Goal: Task Accomplishment & Management: Manage account settings

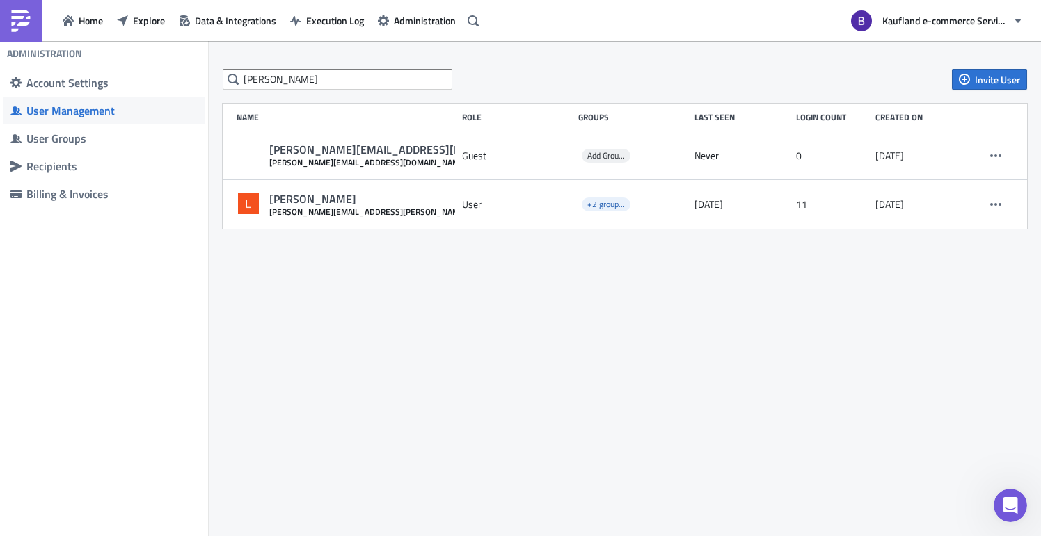
click at [584, 324] on div "[PERSON_NAME] Invite User Name Role Groups Last Seen Login Count Created on [PE…" at bounding box center [625, 289] width 832 height 497
click at [83, 19] on span "Home" at bounding box center [91, 20] width 24 height 15
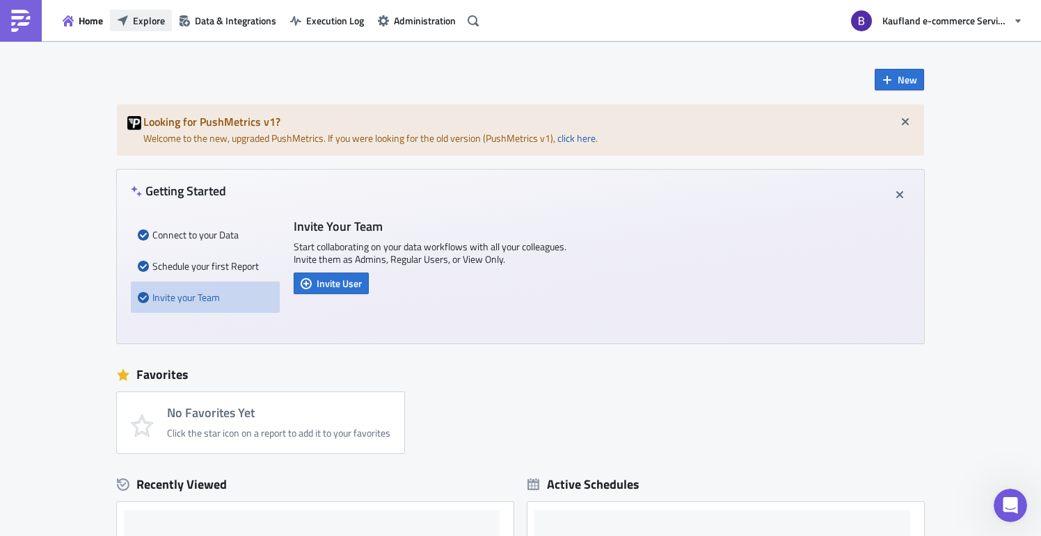
click at [144, 19] on span "Explore" at bounding box center [149, 20] width 32 height 15
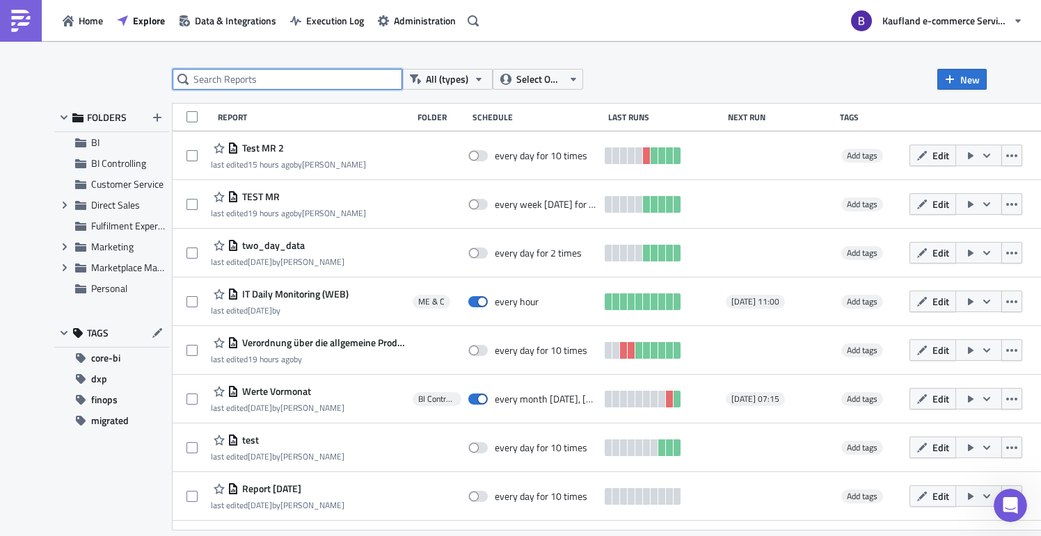
click at [282, 82] on input "text" at bounding box center [288, 79] width 230 height 21
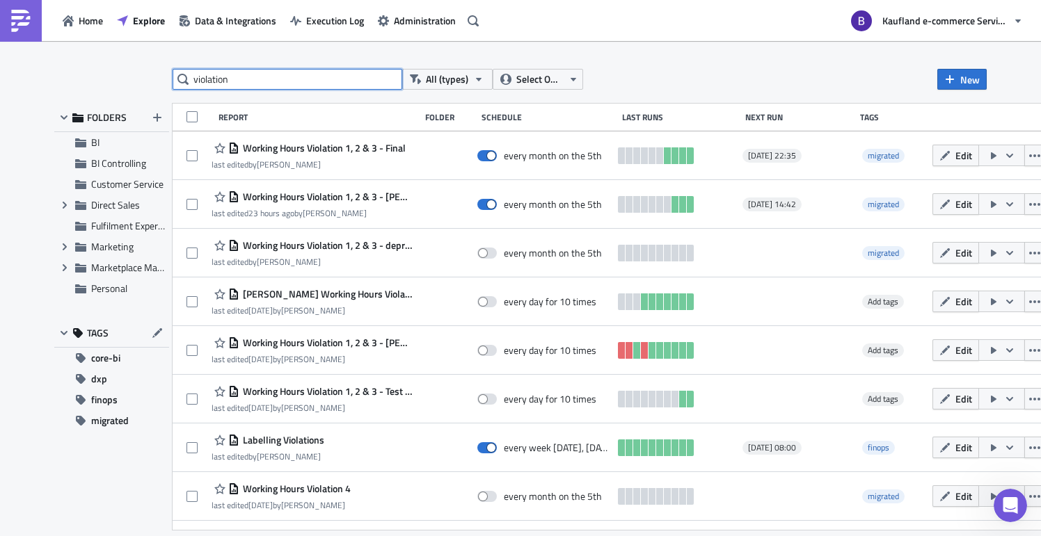
type input "violation"
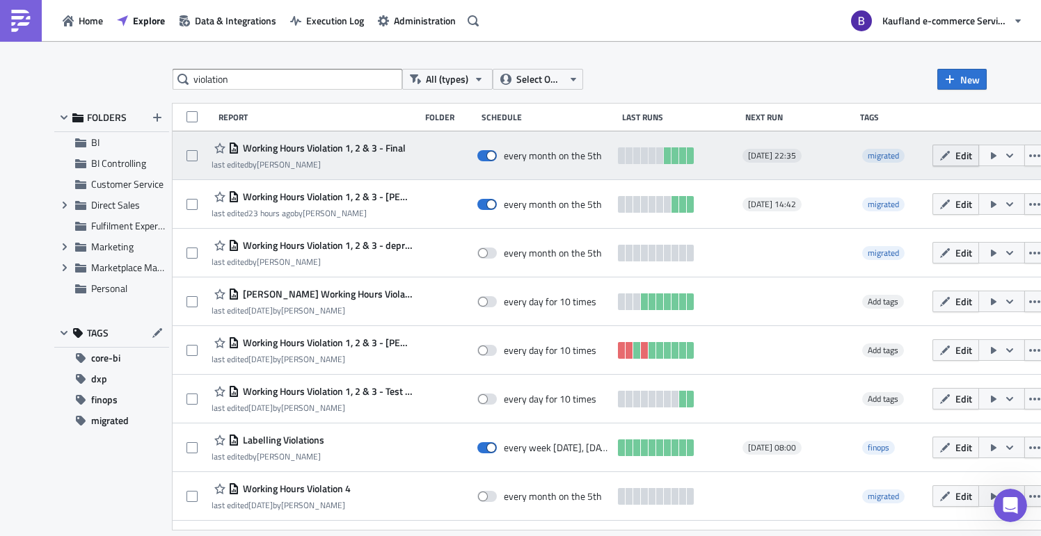
click at [955, 160] on span "Edit" at bounding box center [963, 155] width 17 height 15
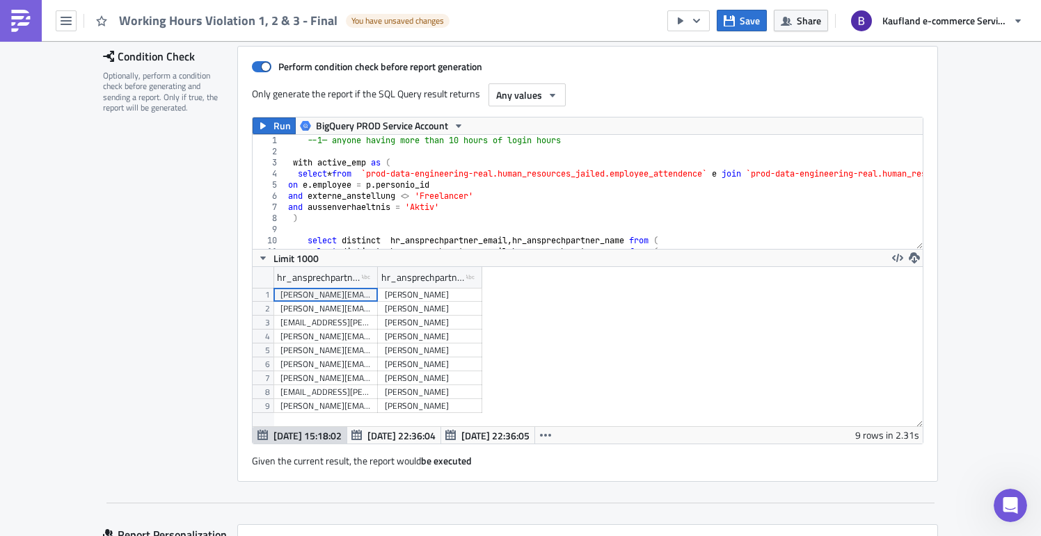
scroll to position [213, 0]
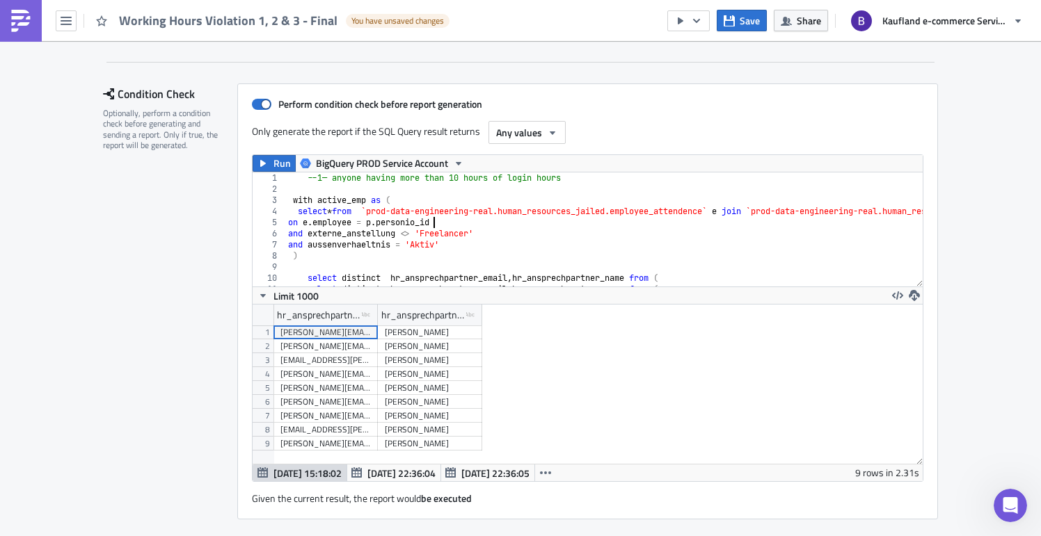
scroll to position [172, 0]
drag, startPoint x: 120, startPoint y: 93, endPoint x: 219, endPoint y: 105, distance: 100.2
click at [219, 105] on div "Condition Check Optionally, perform a condition check before generating and sen…" at bounding box center [170, 301] width 134 height 436
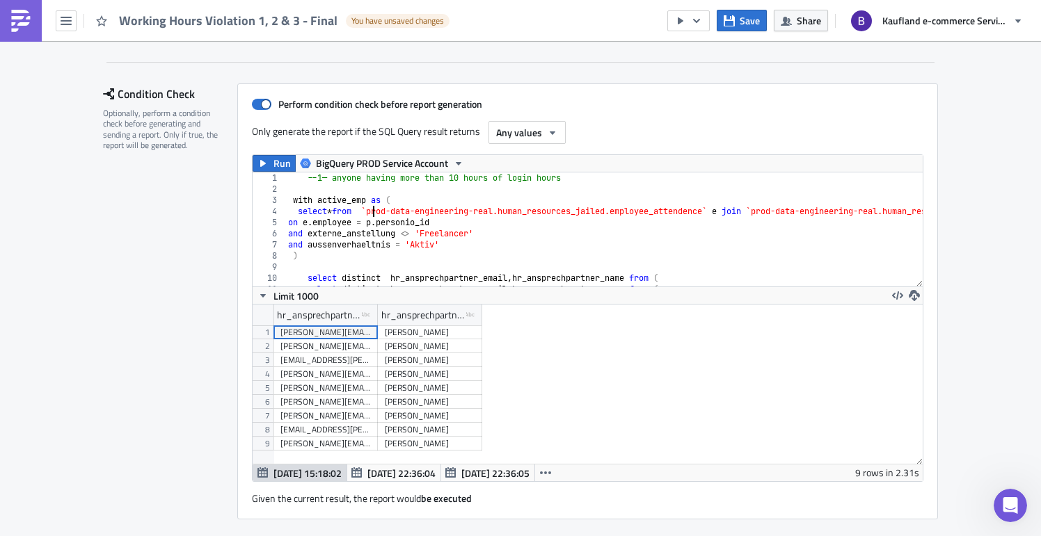
type textarea ")"
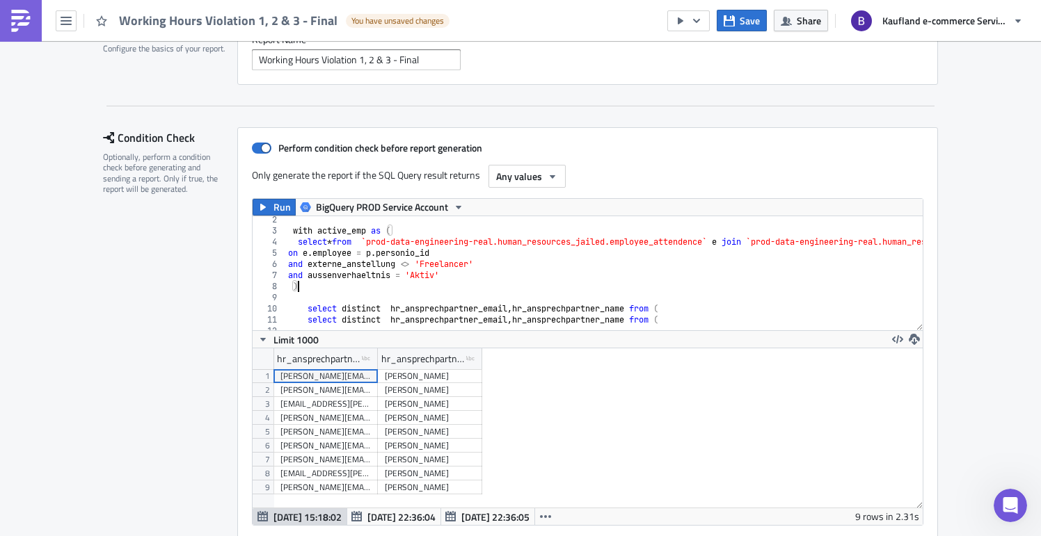
scroll to position [22, 0]
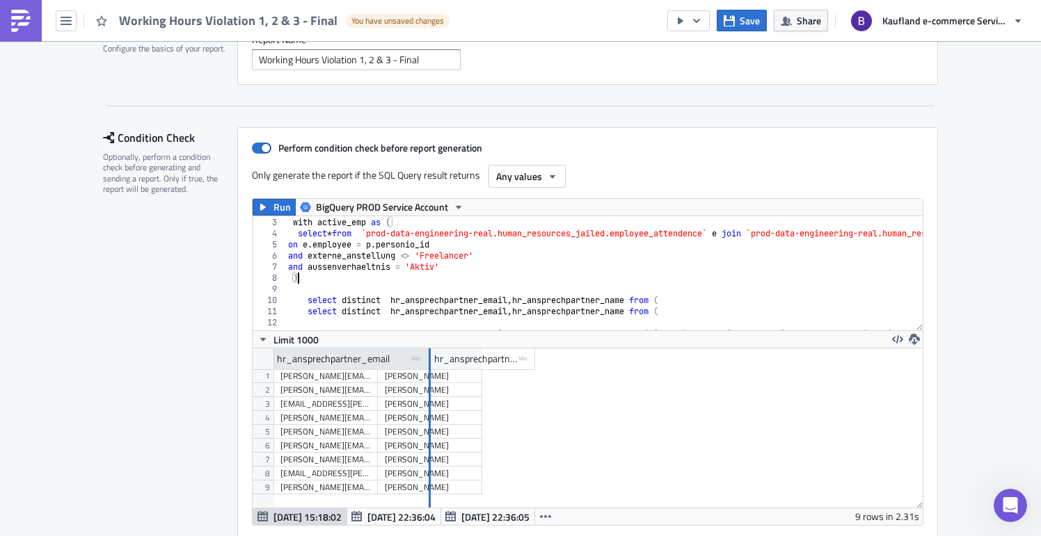
drag, startPoint x: 376, startPoint y: 361, endPoint x: 429, endPoint y: 360, distance: 52.9
click at [430, 360] on div at bounding box center [430, 360] width 2 height 22
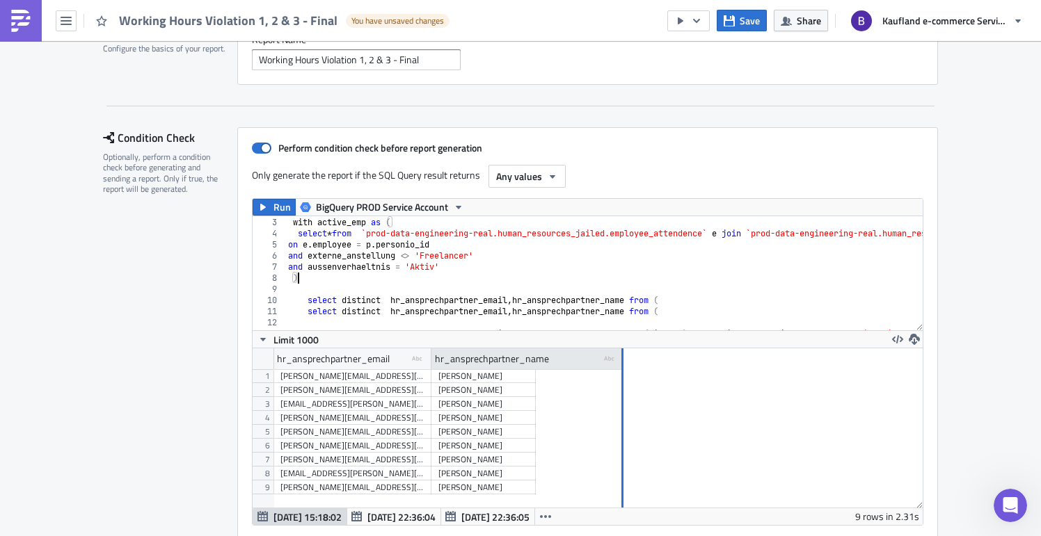
drag, startPoint x: 534, startPoint y: 358, endPoint x: 623, endPoint y: 357, distance: 89.1
click at [623, 357] on div at bounding box center [622, 360] width 2 height 22
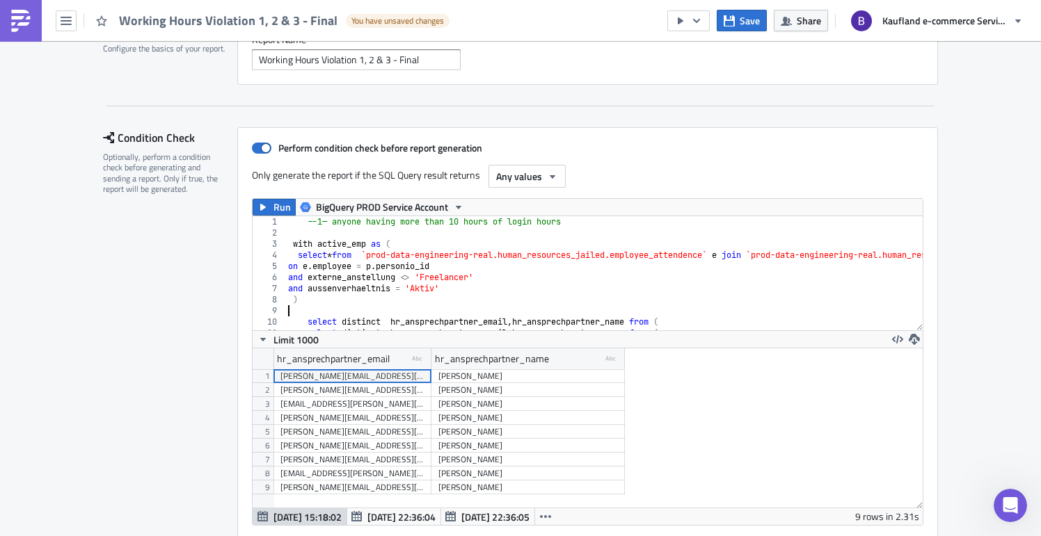
scroll to position [108, 0]
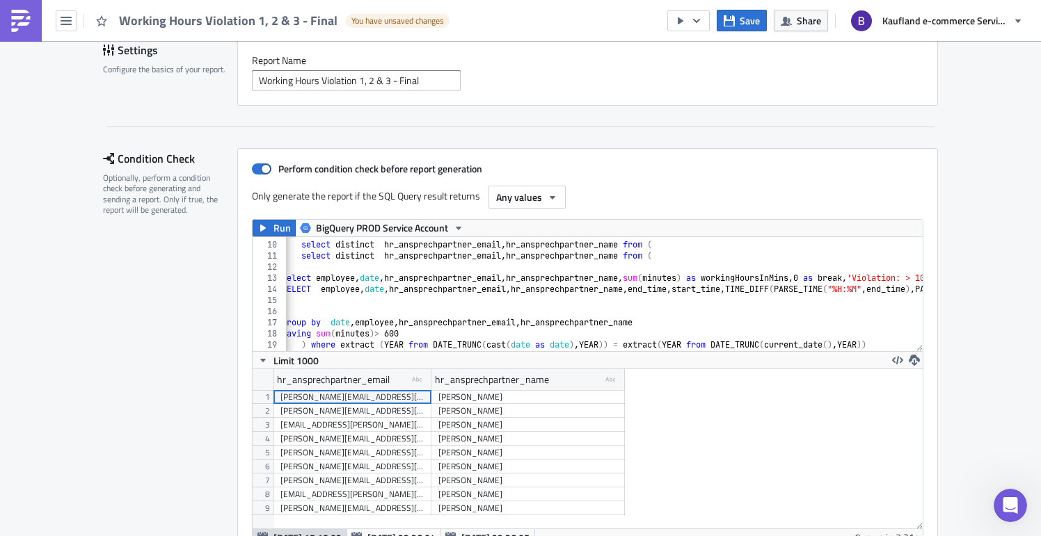
scroll to position [0, 0]
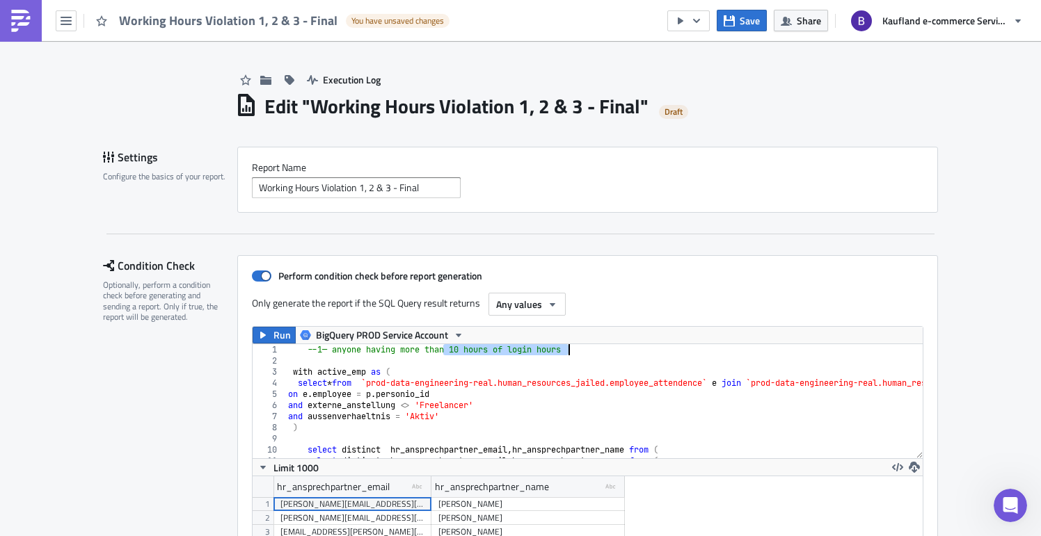
drag, startPoint x: 441, startPoint y: 348, endPoint x: 605, endPoint y: 349, distance: 163.5
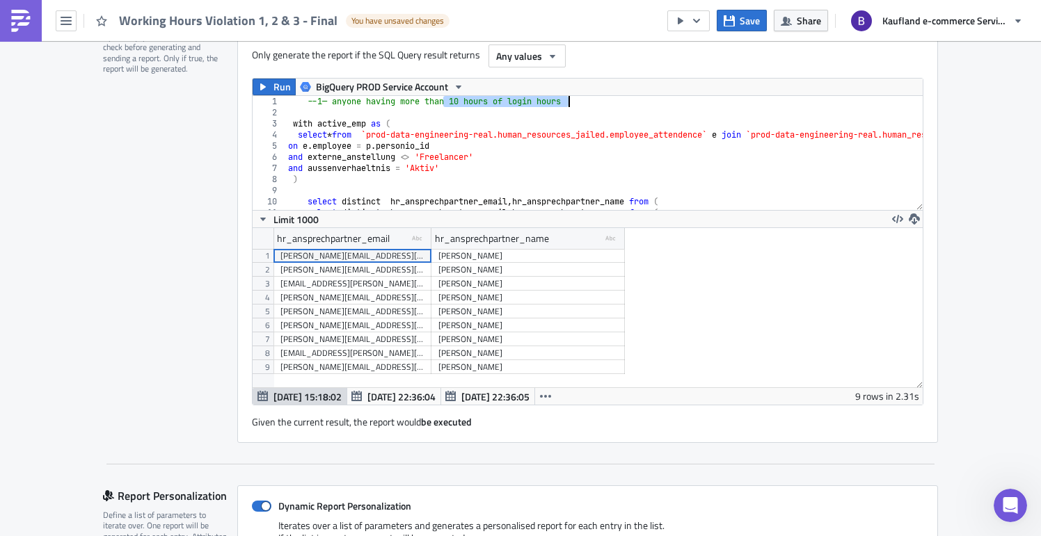
scroll to position [260, 0]
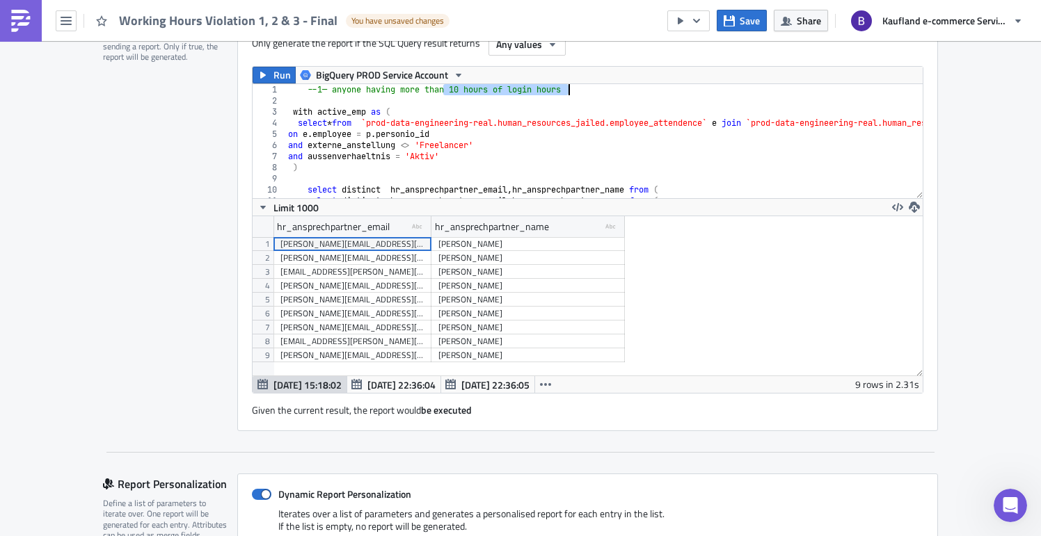
type textarea "on e.employee = p.personio_id"
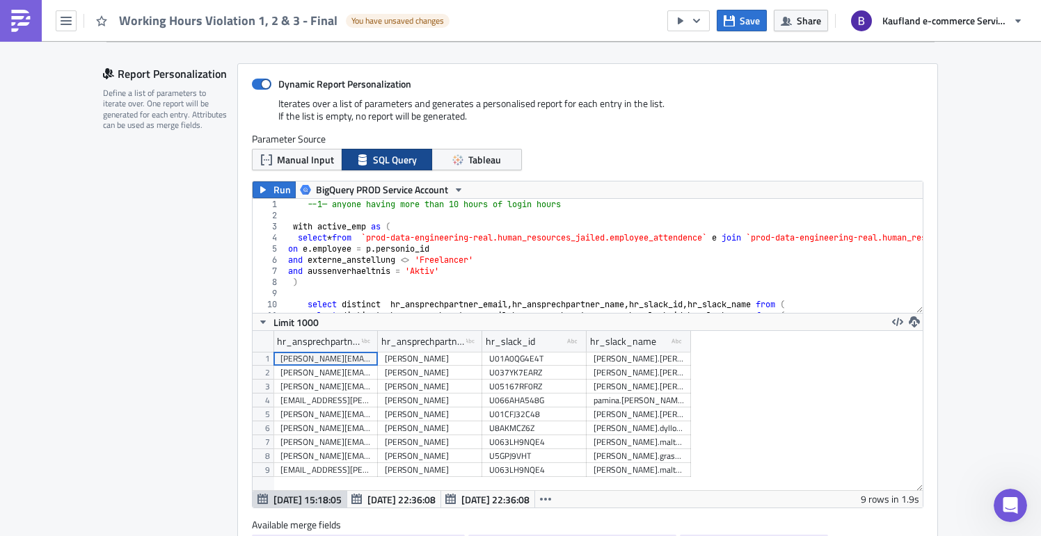
scroll to position [672, 0]
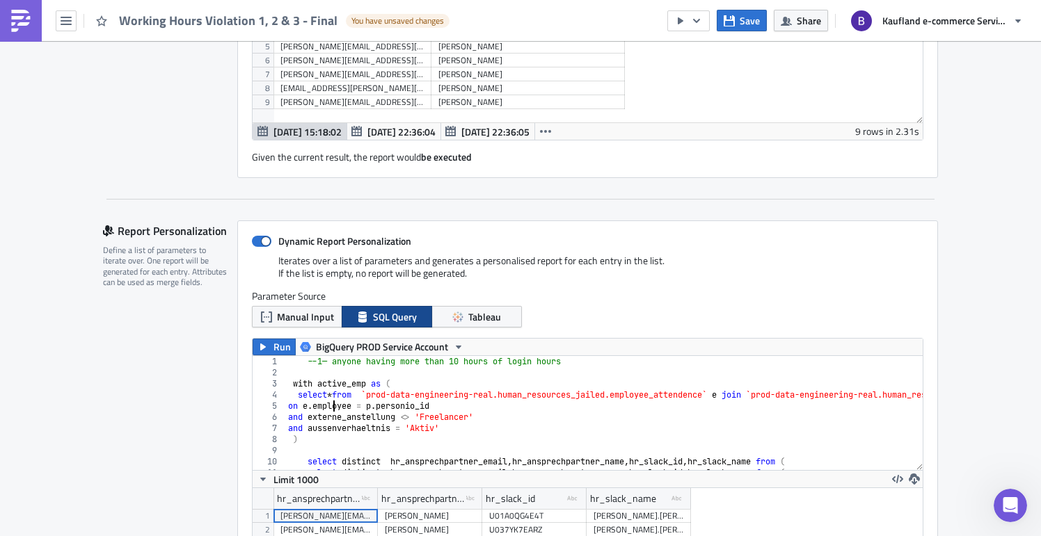
scroll to position [501, 0]
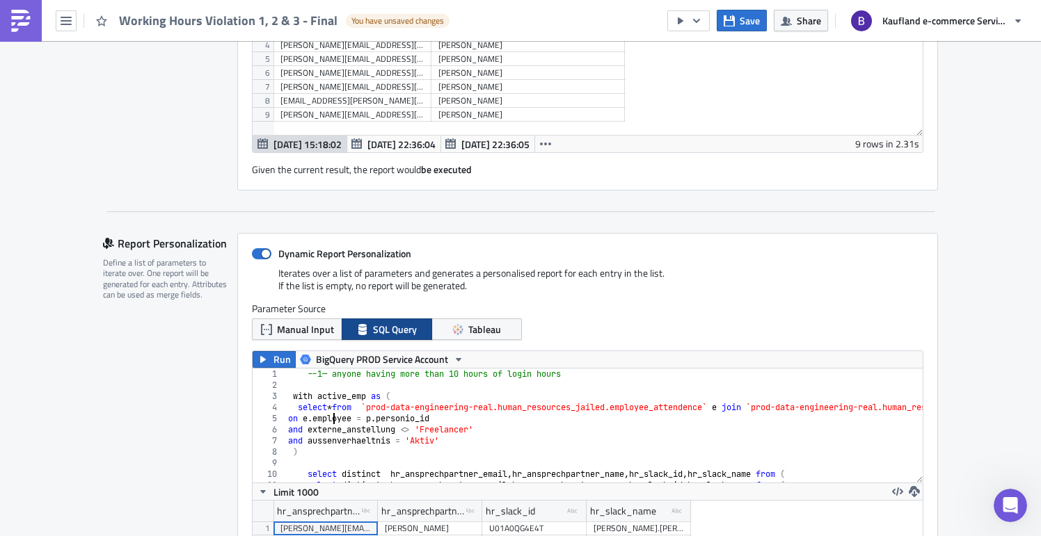
type textarea "select * from `prod-data-engineering-real.human_resources_jailed.employee_atten…"
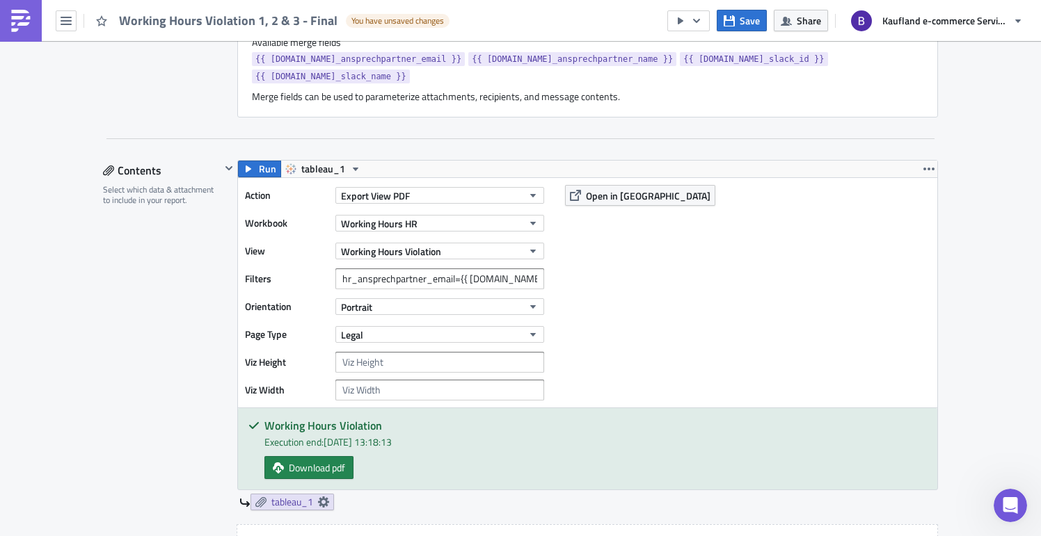
scroll to position [1156, 0]
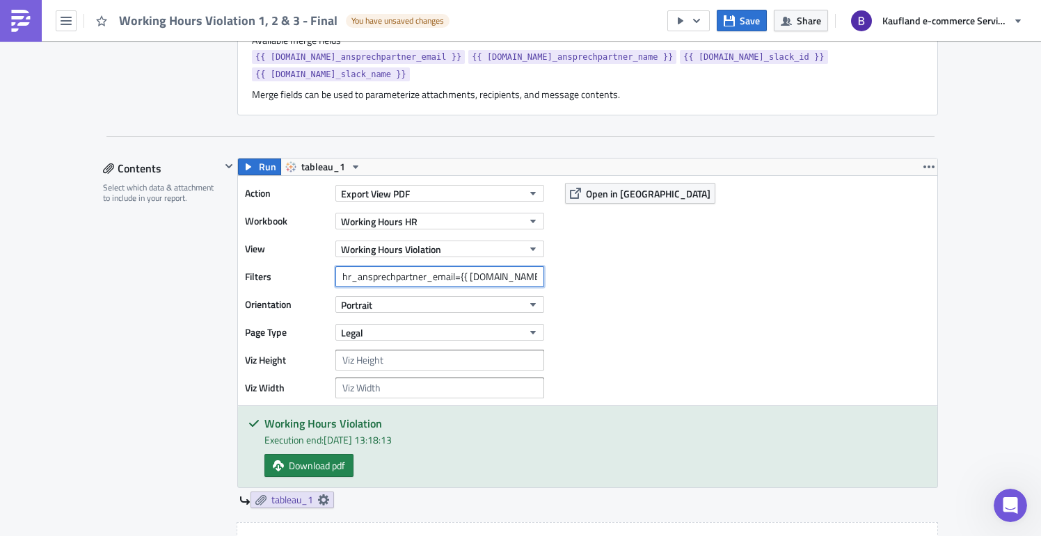
click at [400, 266] on input "hr_ansprechpartner_email={{ [DOMAIN_NAME]_ansprechpartner_email }}" at bounding box center [439, 276] width 209 height 21
click at [511, 266] on input "hr_ansprechpartner_email={{ [DOMAIN_NAME]_ansprechpartner_email }}" at bounding box center [439, 276] width 209 height 21
click at [415, 266] on input "hr_ansprechpartner_email={{ [DOMAIN_NAME]_ansprechpartner_email }}" at bounding box center [439, 276] width 209 height 21
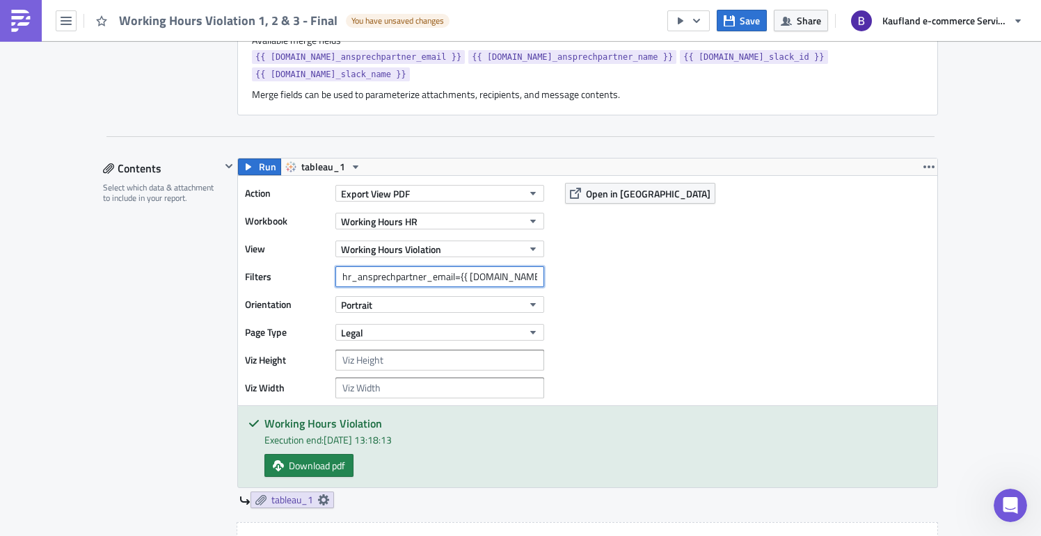
click at [415, 266] on input "hr_ansprechpartner_email={{ [DOMAIN_NAME]_ansprechpartner_email }}" at bounding box center [439, 276] width 209 height 21
click at [593, 310] on div "Action Export View PDF Workbook Working Hours HR View Working Hours Violation F…" at bounding box center [587, 291] width 699 height 230
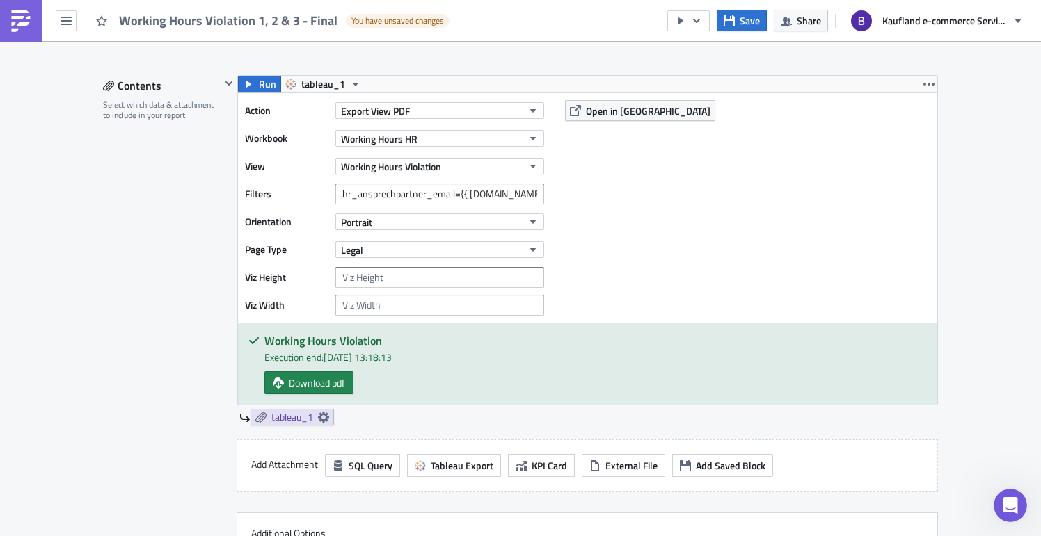
scroll to position [1248, 0]
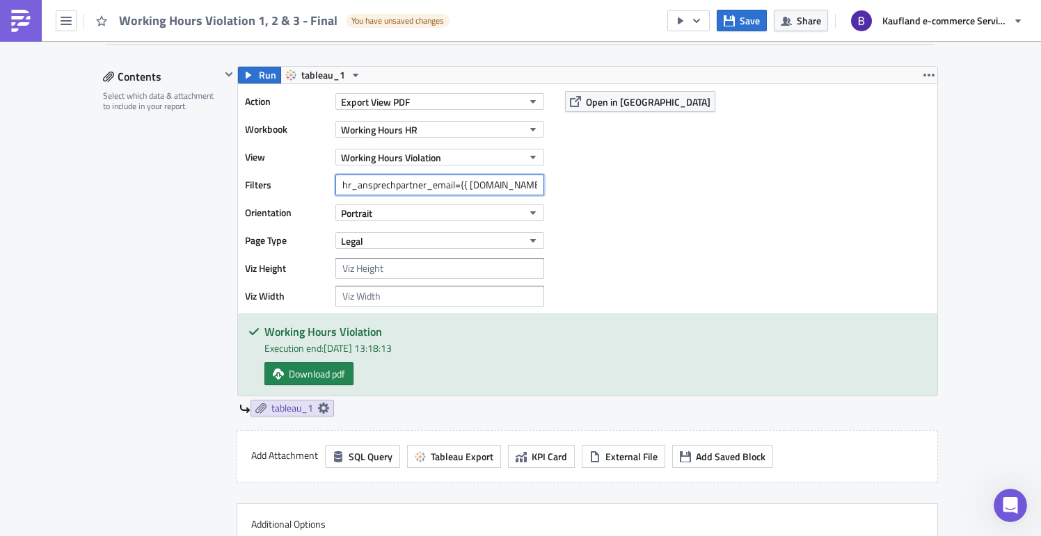
click at [432, 175] on input "hr_ansprechpartner_email={{ [DOMAIN_NAME]_ansprechpartner_email }}" at bounding box center [439, 185] width 209 height 21
click at [641, 250] on div "Action Export View PDF Workbook Working Hours HR View Working Hours Violation F…" at bounding box center [587, 199] width 699 height 230
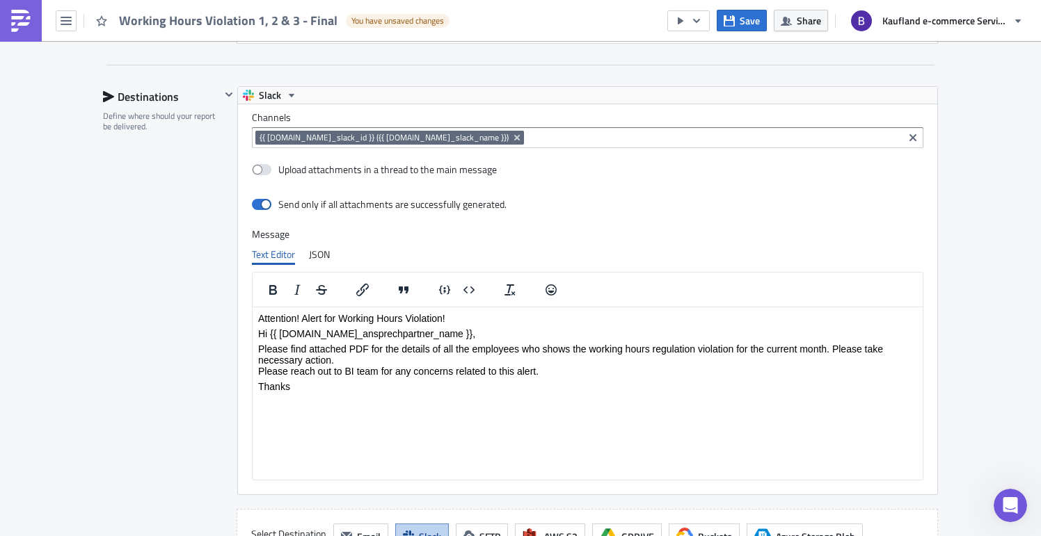
scroll to position [1806, 0]
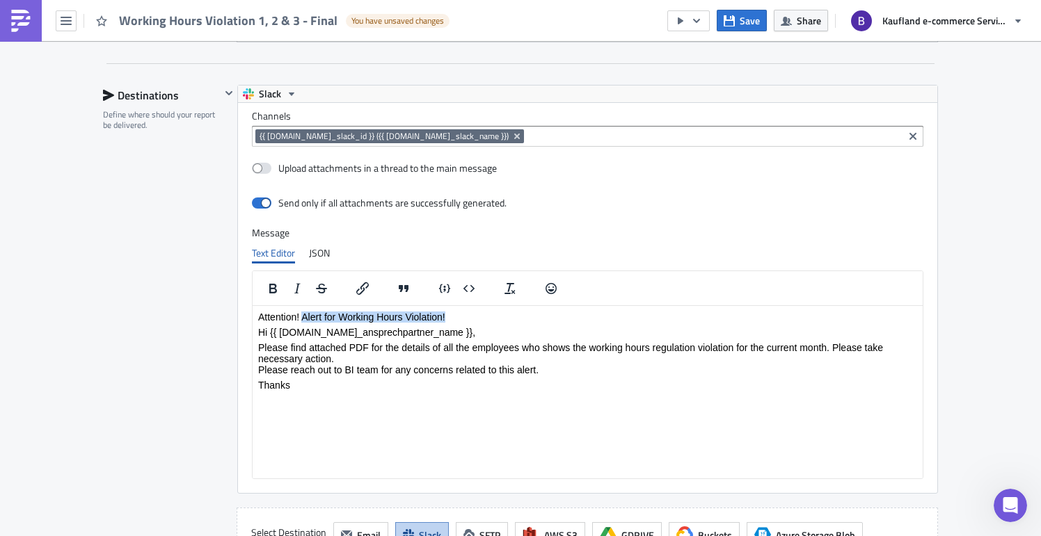
drag, startPoint x: 303, startPoint y: 320, endPoint x: 445, endPoint y: 320, distance: 141.9
click at [445, 320] on p "Attention! Alert for Working Hours Violation!" at bounding box center [587, 317] width 659 height 11
click at [328, 333] on p "Hi {{ [DOMAIN_NAME]_ansprechpartner_name }}," at bounding box center [587, 332] width 659 height 11
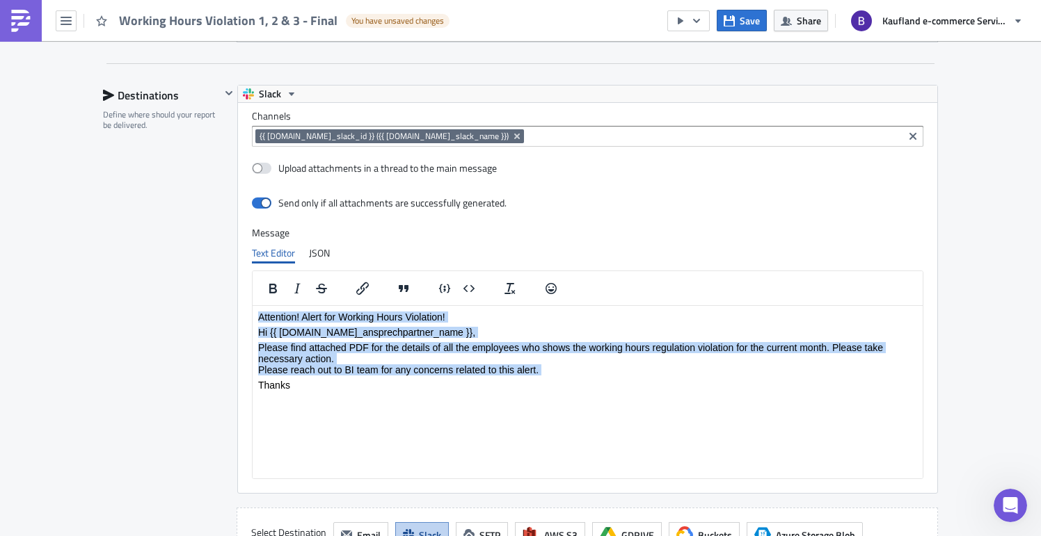
drag, startPoint x: 558, startPoint y: 378, endPoint x: 253, endPoint y: 289, distance: 318.2
click at [253, 306] on html "Attention! Alert for Working Hours Violation! Hi {{ [DOMAIN_NAME]_ansprechpartn…" at bounding box center [588, 351] width 670 height 90
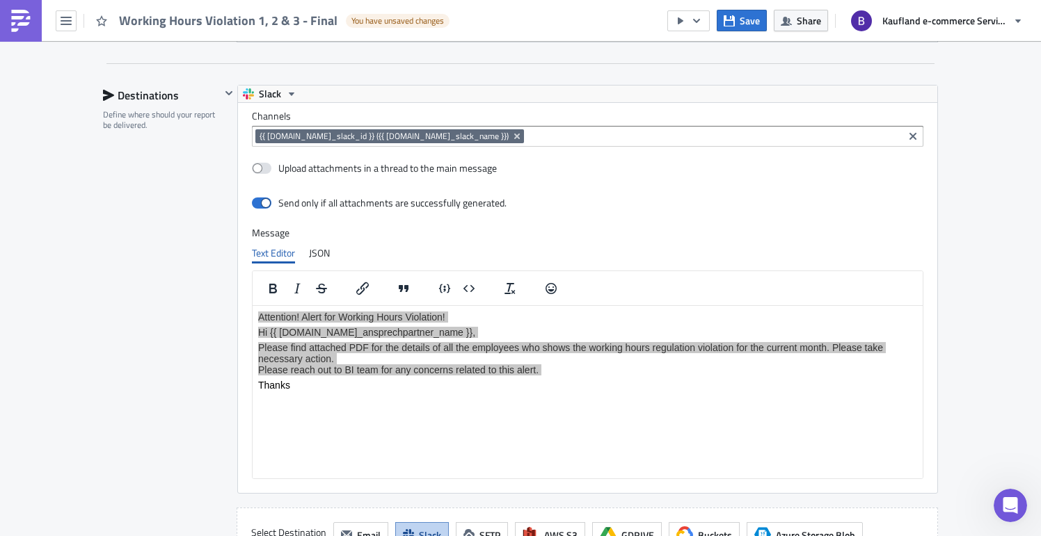
click at [178, 310] on div "Destinations Define where should your report be delivered." at bounding box center [162, 323] width 118 height 477
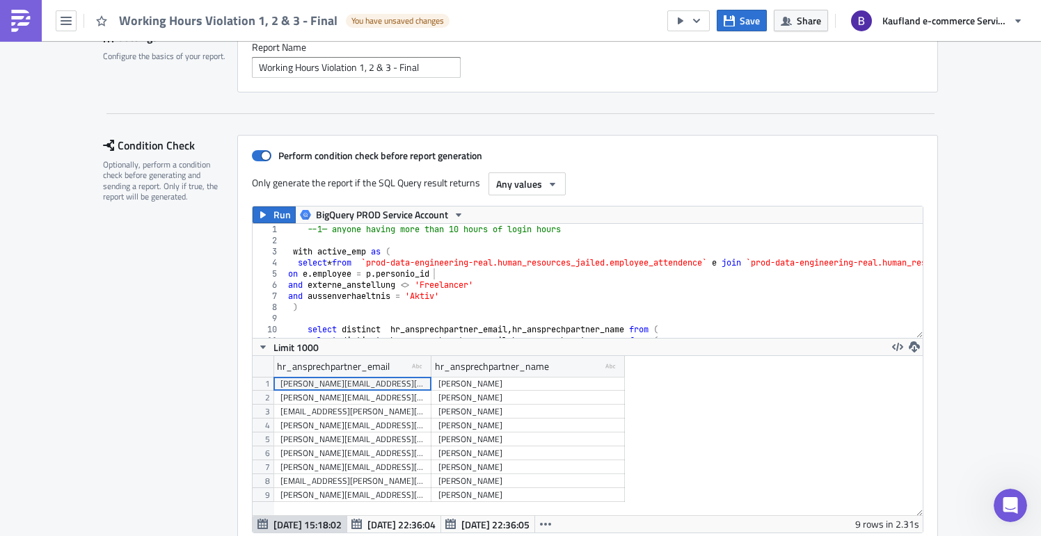
scroll to position [120, 0]
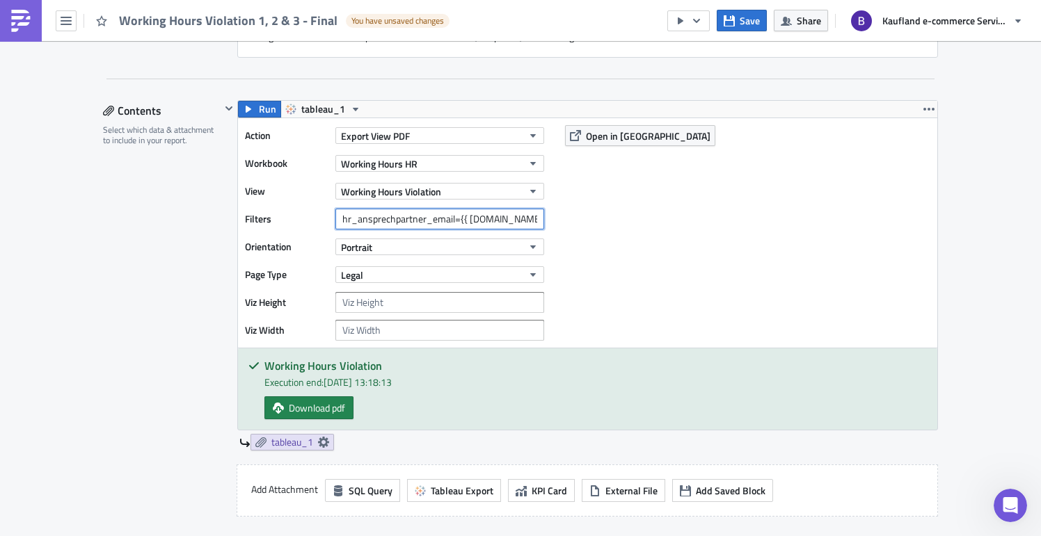
scroll to position [0, 67]
drag, startPoint x: 341, startPoint y: 202, endPoint x: 561, endPoint y: 202, distance: 219.9
click at [561, 203] on div "Action Export View PDF Workbook Working Hours HR View Working Hours Violation F…" at bounding box center [587, 233] width 699 height 230
drag, startPoint x: 334, startPoint y: 17, endPoint x: 116, endPoint y: 15, distance: 217.8
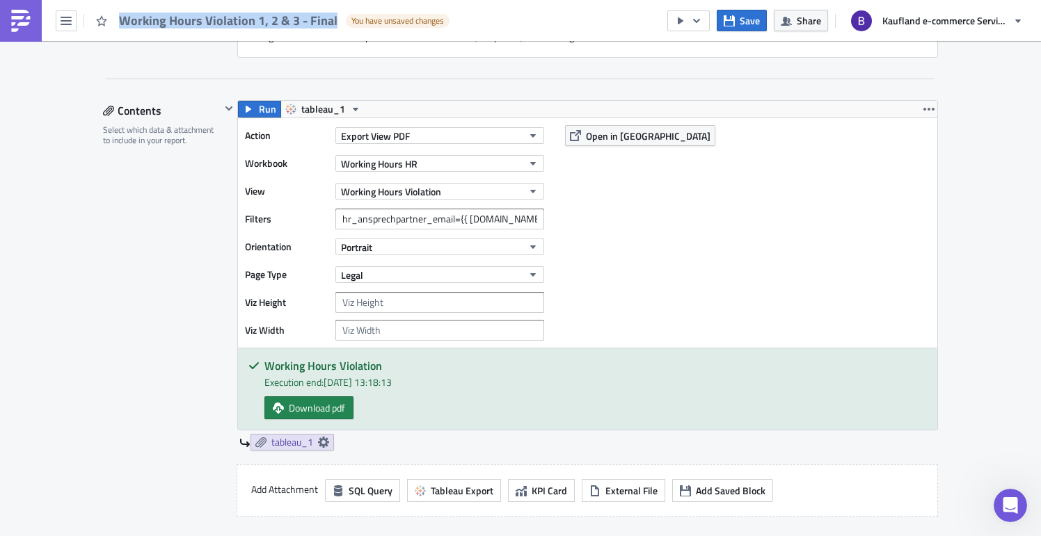
click at [116, 15] on div "Working Hours Violation 1, 2 & 3 - Final You have unsaved changes" at bounding box center [228, 20] width 456 height 41
copy span "Working Hours Violation 1, 2 & 3 - Final"
click at [136, 235] on div "Contents Select which data & attachment to include in your report." at bounding box center [162, 367] width 118 height 535
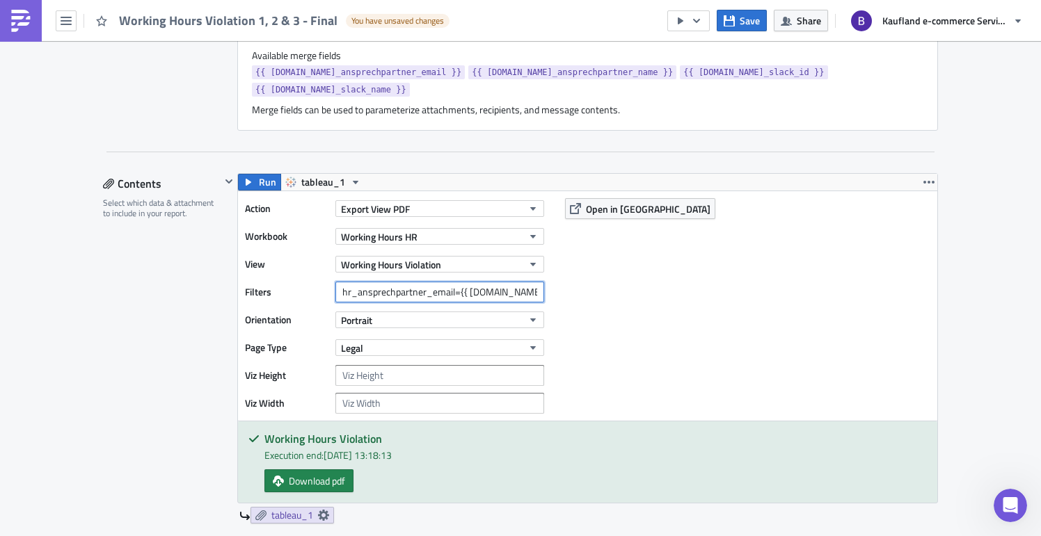
scroll to position [0, 67]
drag, startPoint x: 342, startPoint y: 275, endPoint x: 564, endPoint y: 273, distance: 222.0
click at [564, 273] on div "Action Export View PDF Workbook Working Hours HR View Working Hours Violation F…" at bounding box center [587, 306] width 699 height 230
click at [709, 29] on button "button" at bounding box center [688, 20] width 42 height 21
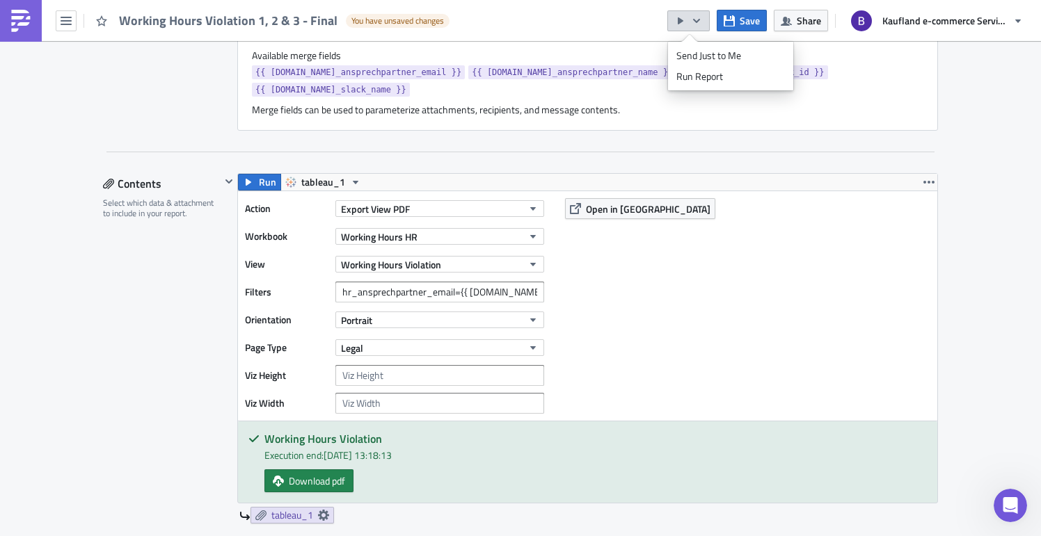
click at [738, 191] on div "Action Export View PDF Workbook Working Hours HR View Working Hours Violation F…" at bounding box center [587, 306] width 699 height 230
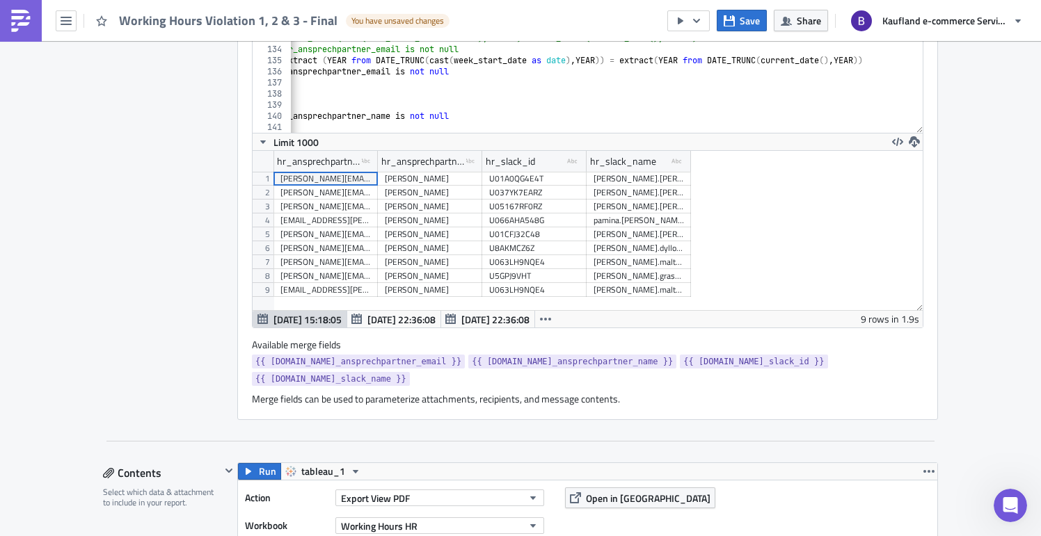
scroll to position [847, 0]
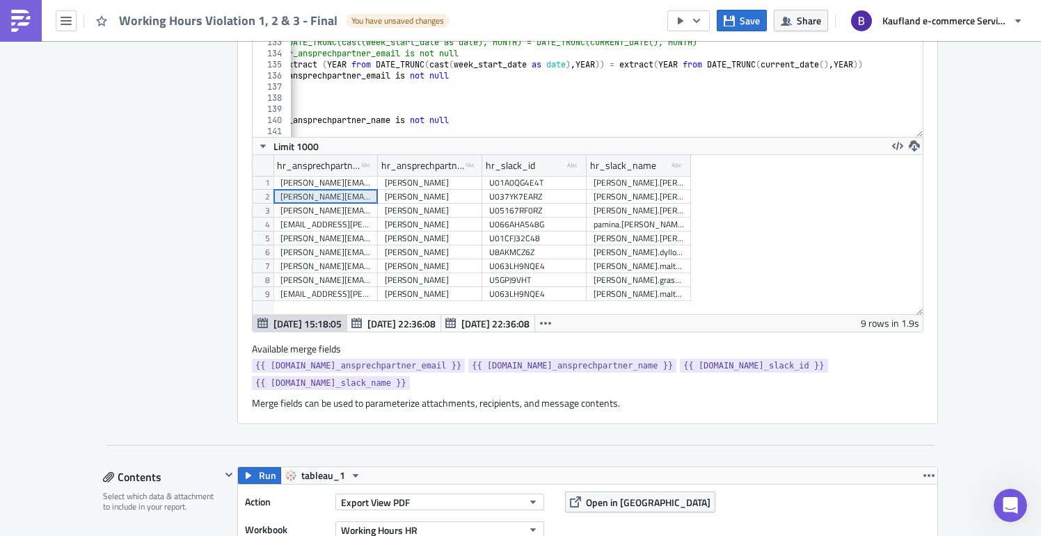
click at [330, 196] on div "[PERSON_NAME][EMAIL_ADDRESS][PERSON_NAME][DOMAIN_NAME]" at bounding box center [325, 197] width 90 height 14
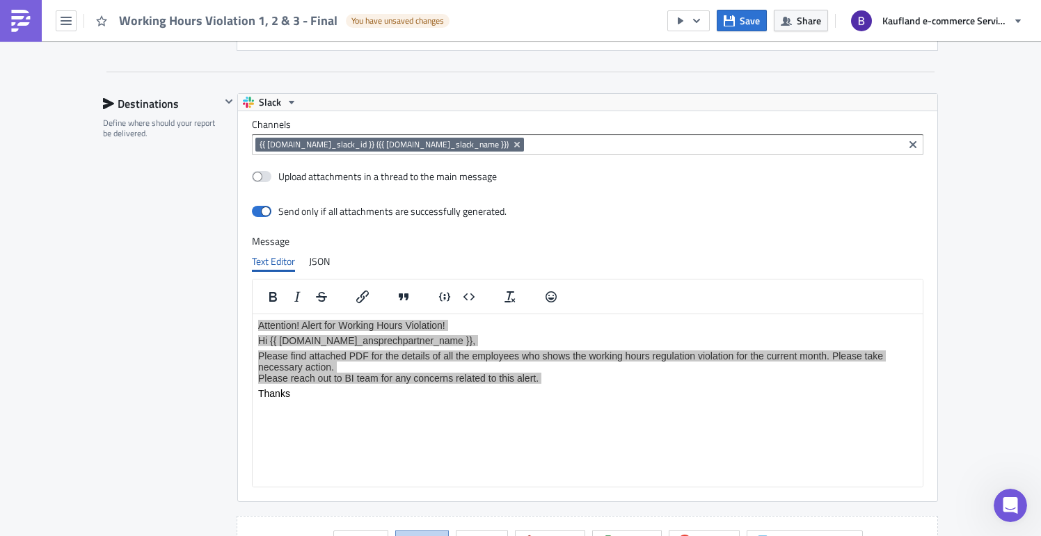
scroll to position [1806, 0]
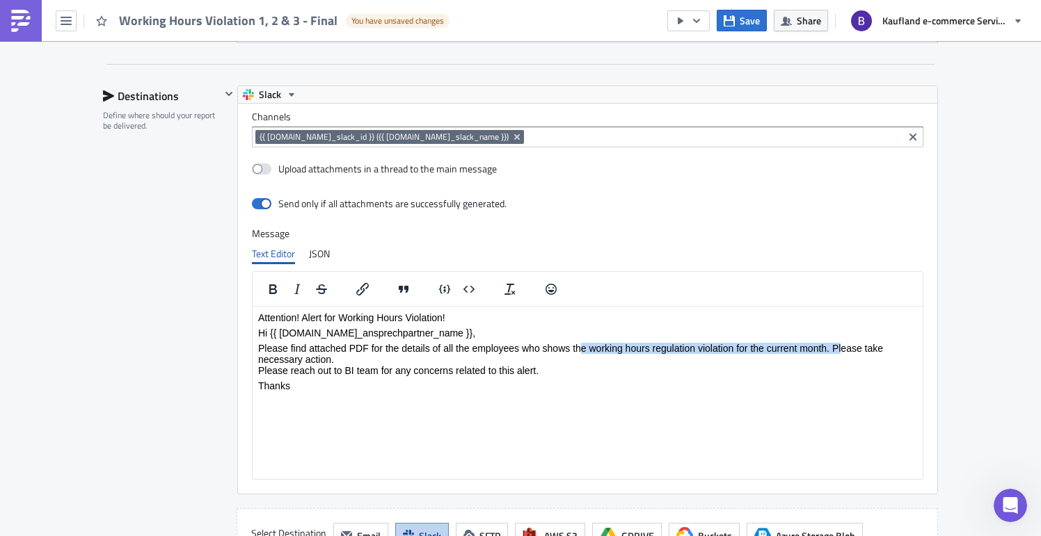
drag, startPoint x: 581, startPoint y: 346, endPoint x: 843, endPoint y: 347, distance: 261.6
click at [843, 347] on p "Please find attached PDF for the details of all the employees who shows the wor…" at bounding box center [587, 359] width 659 height 33
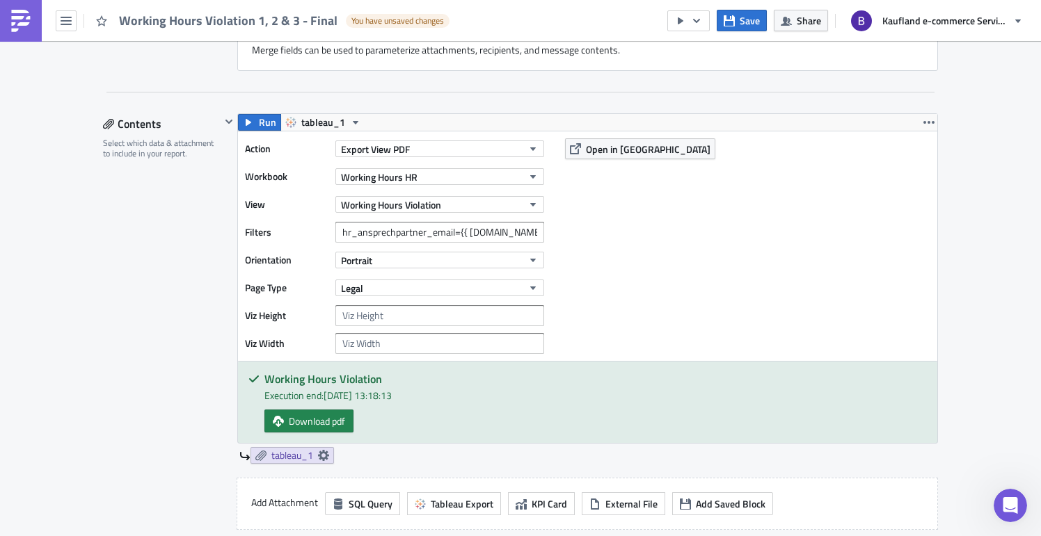
scroll to position [1199, 0]
click at [637, 141] on button "Open in [GEOGRAPHIC_DATA]" at bounding box center [640, 149] width 150 height 21
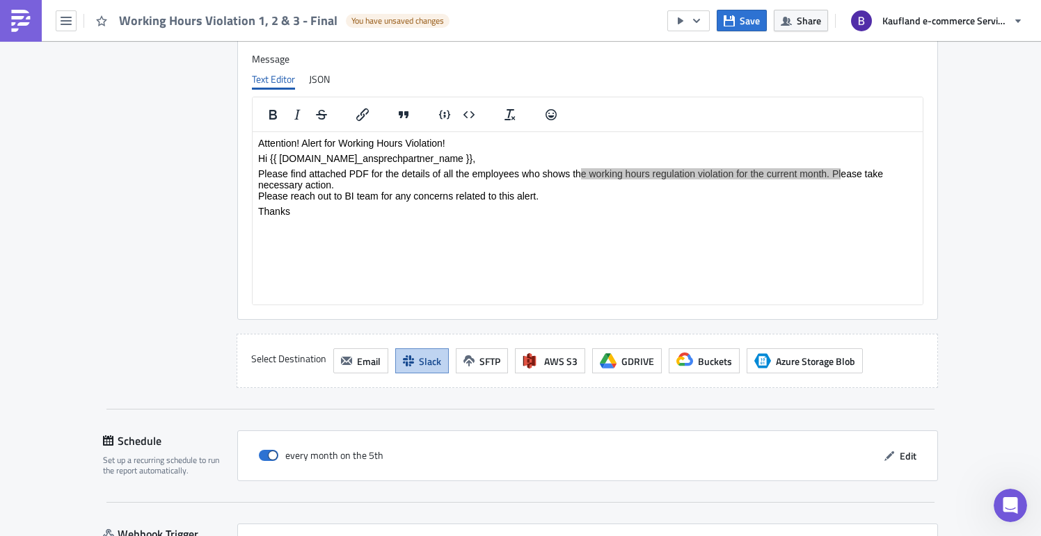
scroll to position [2071, 0]
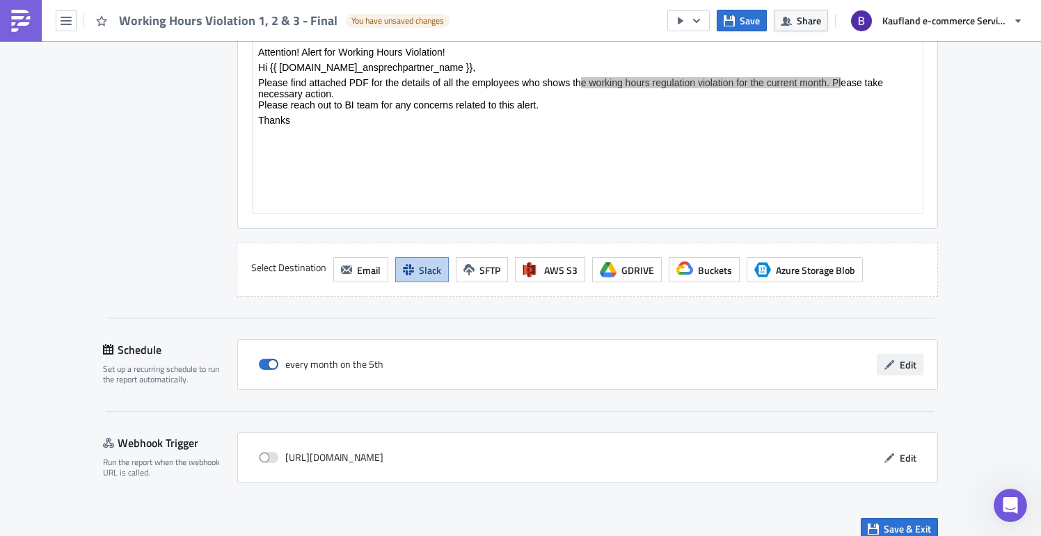
click at [904, 358] on span "Edit" at bounding box center [908, 365] width 17 height 15
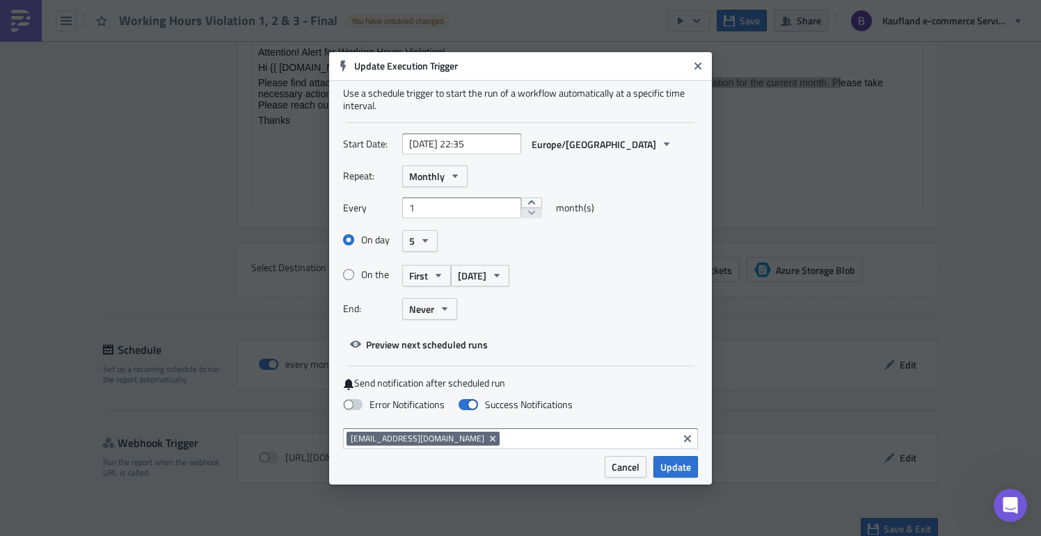
click at [355, 408] on span at bounding box center [352, 404] width 19 height 11
click at [12, 11] on input "Error Notifications" at bounding box center [7, 6] width 9 height 9
checkbox input "true"
click at [671, 470] on span "Update" at bounding box center [675, 467] width 31 height 15
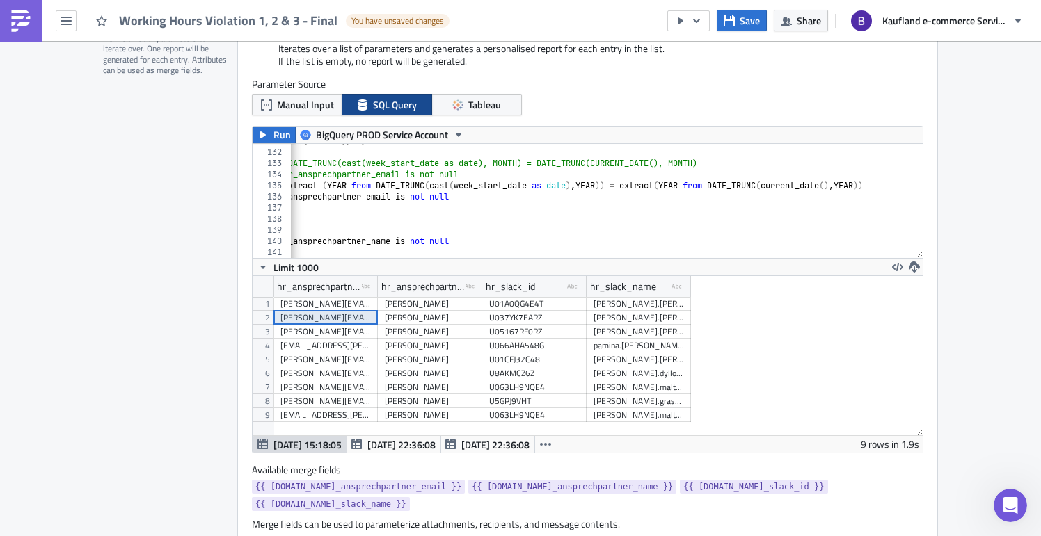
scroll to position [724, 0]
